Goal: Use online tool/utility: Utilize a website feature to perform a specific function

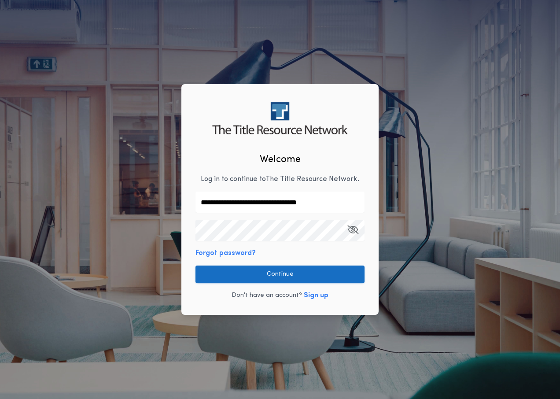
click at [291, 282] on button "Continue" at bounding box center [279, 274] width 169 height 18
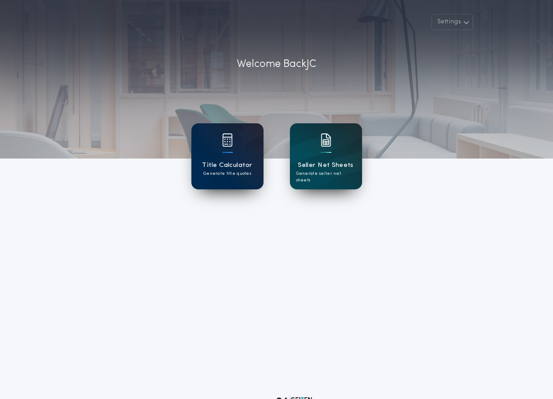
click at [233, 168] on h1 "Title Calculator" at bounding box center [227, 165] width 50 height 10
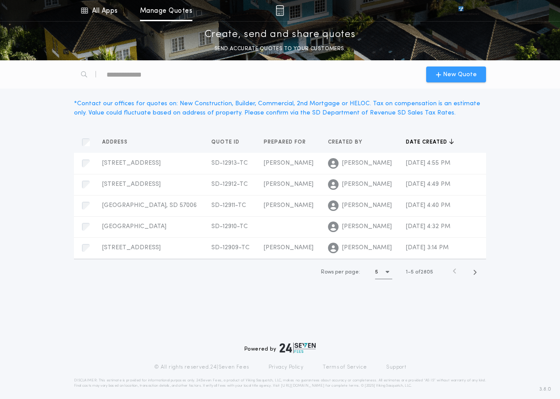
click at [437, 78] on span "New Quote" at bounding box center [456, 74] width 41 height 9
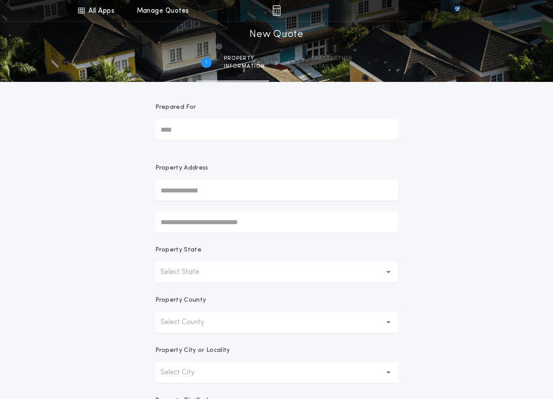
click at [200, 135] on input "Prepared For" at bounding box center [276, 129] width 243 height 21
type input "**********"
drag, startPoint x: 200, startPoint y: 197, endPoint x: 152, endPoint y: 170, distance: 54.8
click at [200, 197] on input "text" at bounding box center [276, 189] width 243 height 21
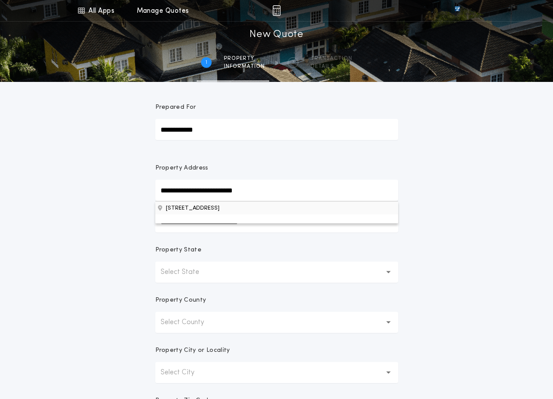
click at [220, 206] on button "[STREET_ADDRESS]" at bounding box center [276, 207] width 243 height 13
type input "**********"
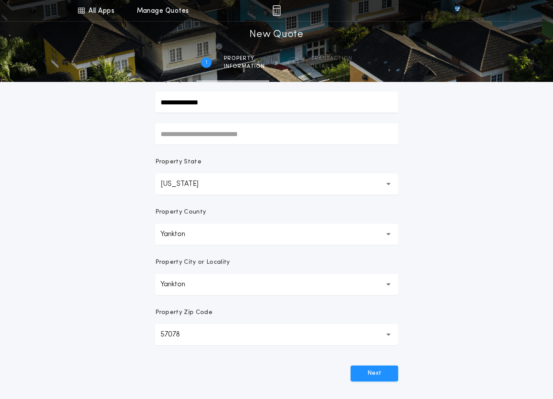
scroll to position [132, 0]
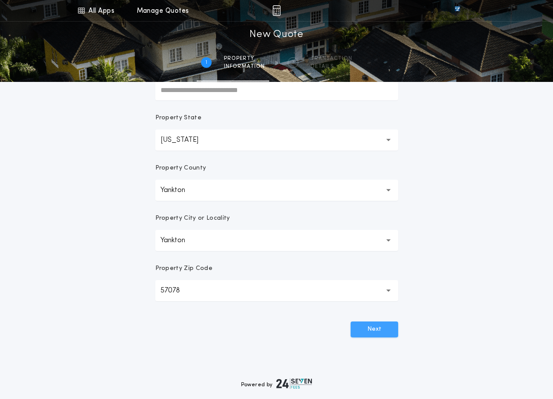
click at [385, 336] on button "Next" at bounding box center [375, 329] width 48 height 16
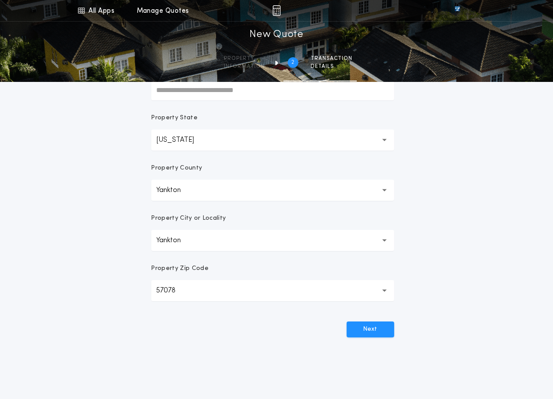
scroll to position [0, 0]
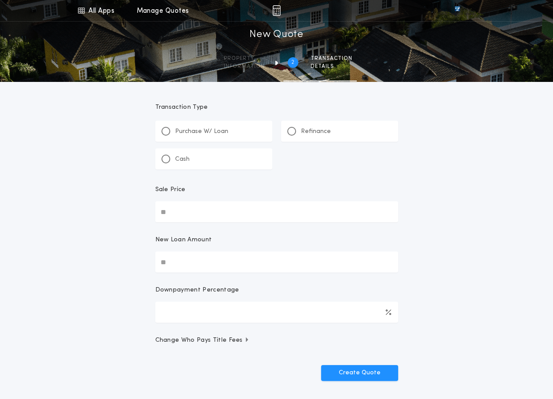
click at [315, 133] on p "Refinance" at bounding box center [316, 131] width 30 height 9
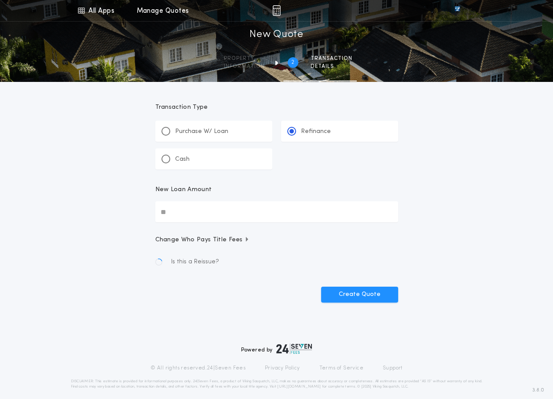
click at [225, 209] on input "New Loan Amount" at bounding box center [276, 211] width 243 height 21
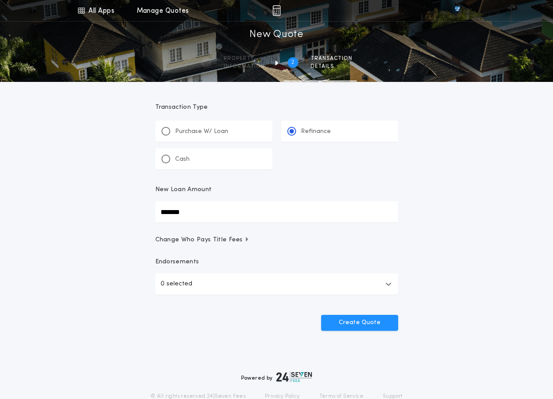
type input "*******"
click at [227, 238] on span "Change Who Pays Title Fees" at bounding box center [202, 239] width 95 height 9
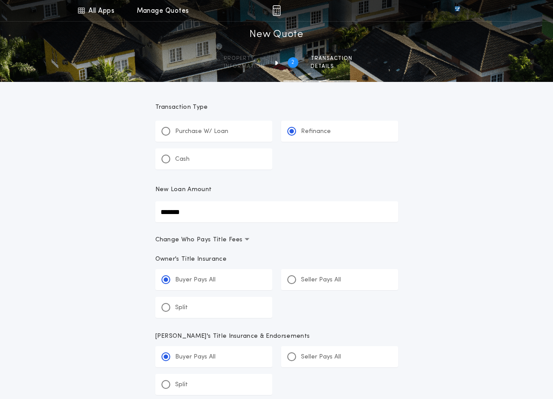
click at [453, 230] on div "All Apps Title Calculator Seller Net Sheets Menu All Apps Manage Quotes 2 /2 Ne…" at bounding box center [276, 335] width 553 height 671
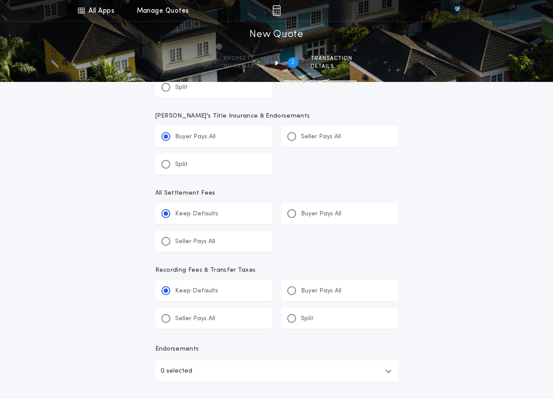
scroll to position [308, 0]
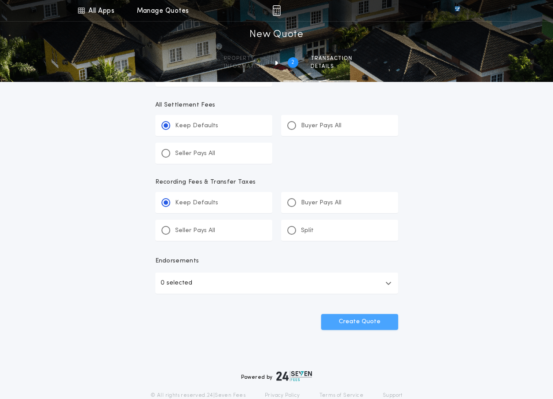
click at [370, 321] on button "Create Quote" at bounding box center [359, 322] width 77 height 16
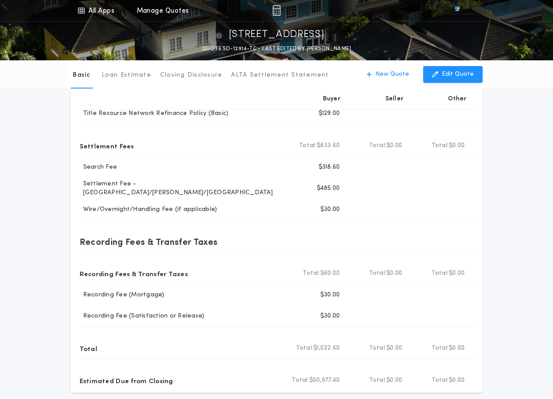
scroll to position [132, 0]
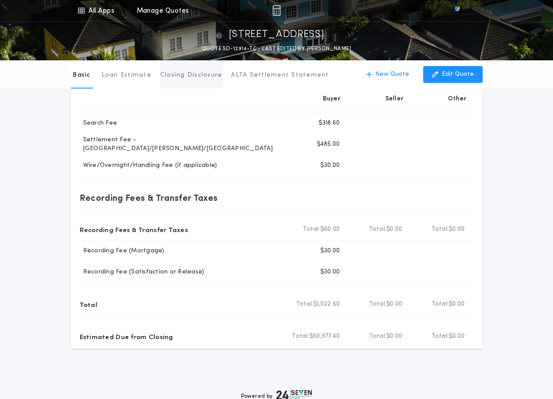
click at [202, 76] on p "Closing Disclosure" at bounding box center [191, 75] width 62 height 9
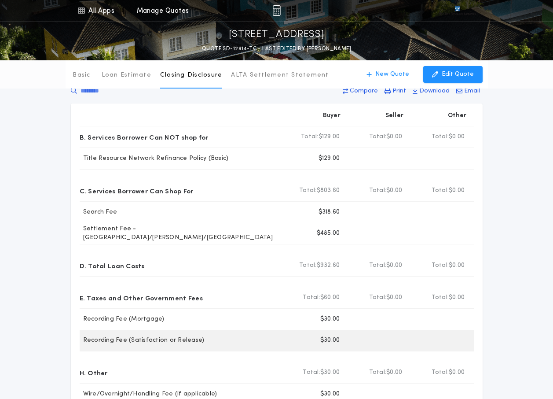
scroll to position [0, 0]
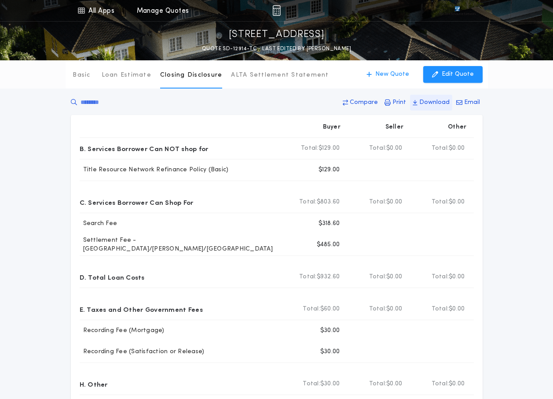
click at [443, 103] on p "Download" at bounding box center [434, 102] width 30 height 9
